Goal: Complete application form

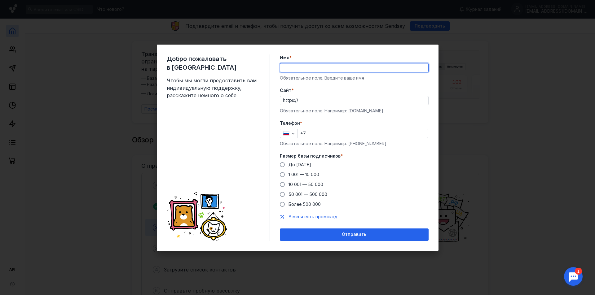
click at [317, 68] on input "Имя *" at bounding box center [354, 68] width 148 height 9
type input "[PERSON_NAME]"
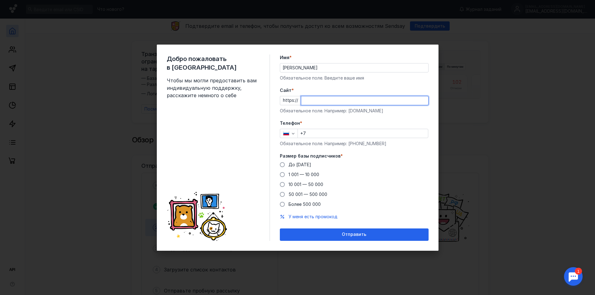
click at [316, 98] on input "Cайт *" at bounding box center [364, 100] width 127 height 9
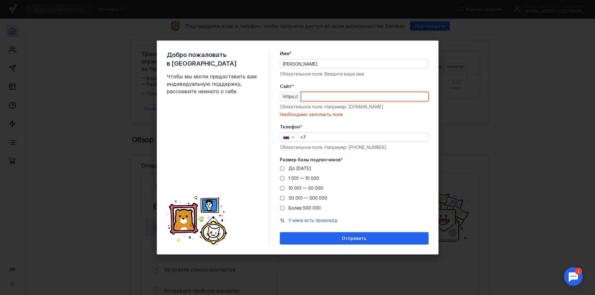
paste input "[DOMAIN_NAME][URL]"
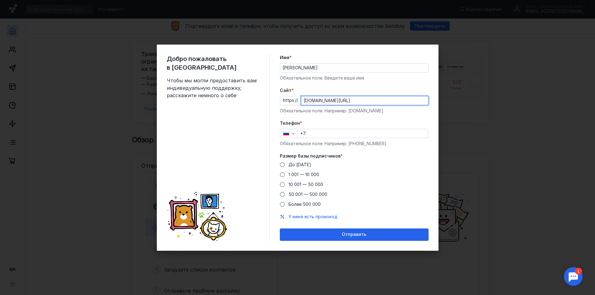
click at [468, 114] on div "Добро пожаловать в Sendsay Чтобы мы могли предоставить вам индивидуальную подде…" at bounding box center [297, 147] width 595 height 295
type input "[DOMAIN_NAME][URL]"
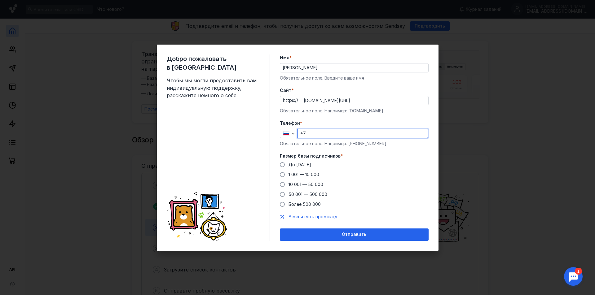
click at [333, 133] on input "+7" at bounding box center [363, 133] width 130 height 9
type input "[PHONE_NUMBER]"
click at [304, 174] on span "1 001 — 10 000" at bounding box center [304, 174] width 31 height 5
click at [0, 0] on input "1 001 — 10 000" at bounding box center [0, 0] width 0 height 0
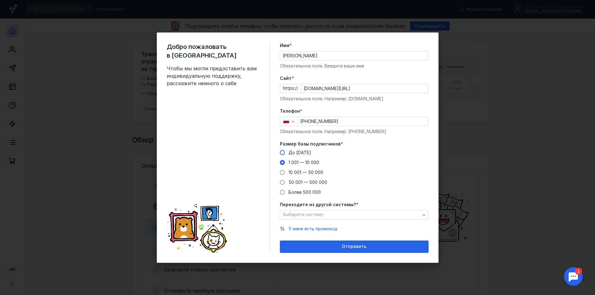
click at [297, 155] on span "До [DATE]" at bounding box center [300, 152] width 23 height 5
click at [0, 0] on input "До [DATE]" at bounding box center [0, 0] width 0 height 0
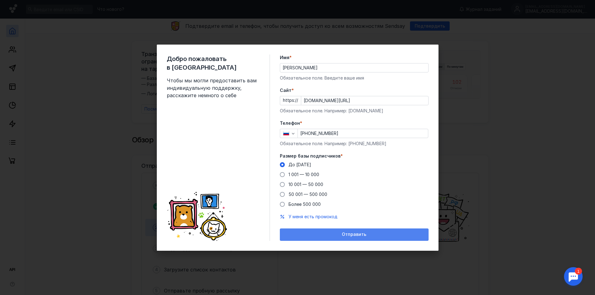
click at [358, 236] on span "Отправить" at bounding box center [354, 234] width 24 height 5
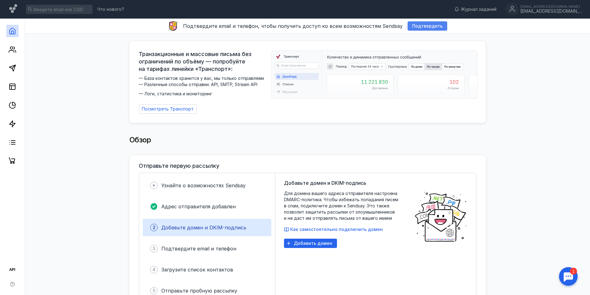
click at [412, 26] on span "Подтвердить" at bounding box center [427, 26] width 30 height 5
